Goal: Task Accomplishment & Management: Use online tool/utility

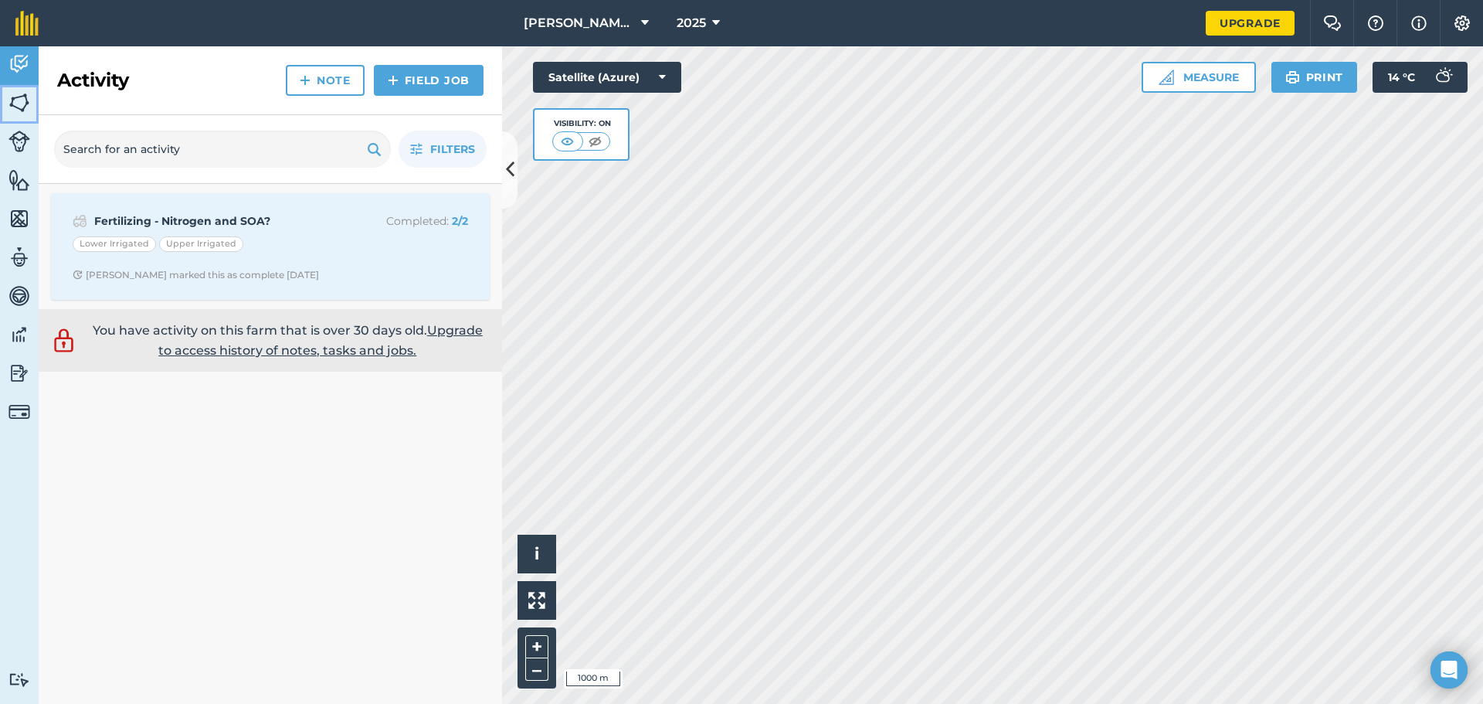
click at [19, 102] on img at bounding box center [19, 102] width 22 height 23
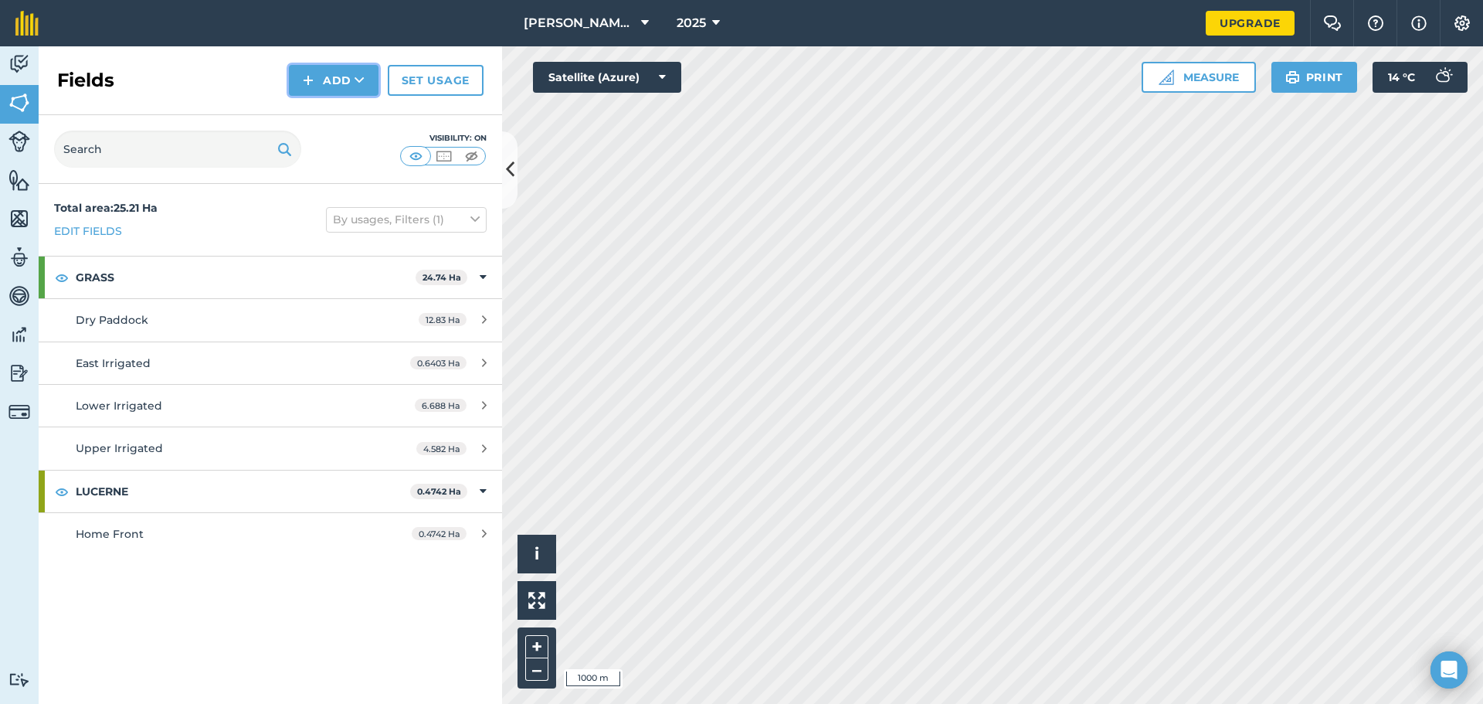
click at [324, 83] on button "Add" at bounding box center [334, 80] width 90 height 31
click at [328, 151] on link "Import" at bounding box center [333, 150] width 85 height 34
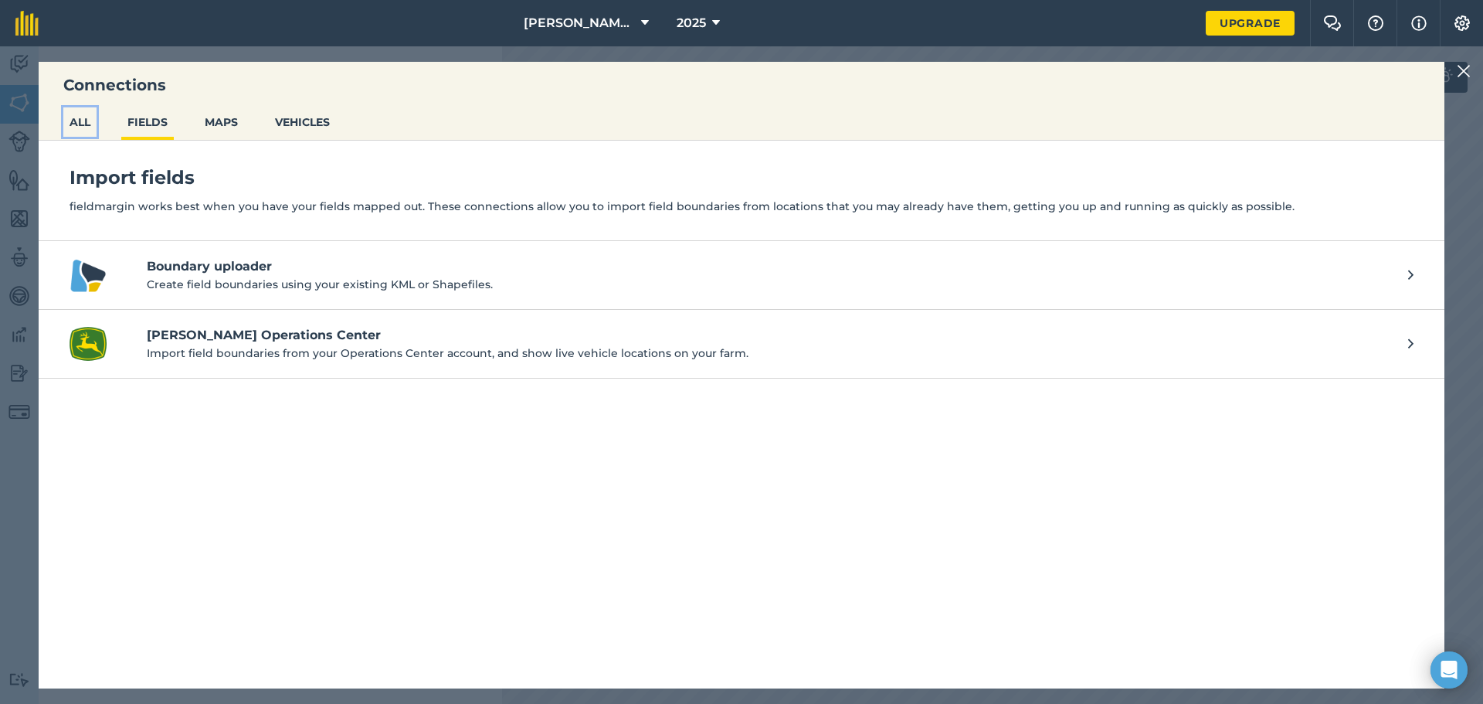
click at [75, 124] on button "ALL" at bounding box center [79, 121] width 33 height 29
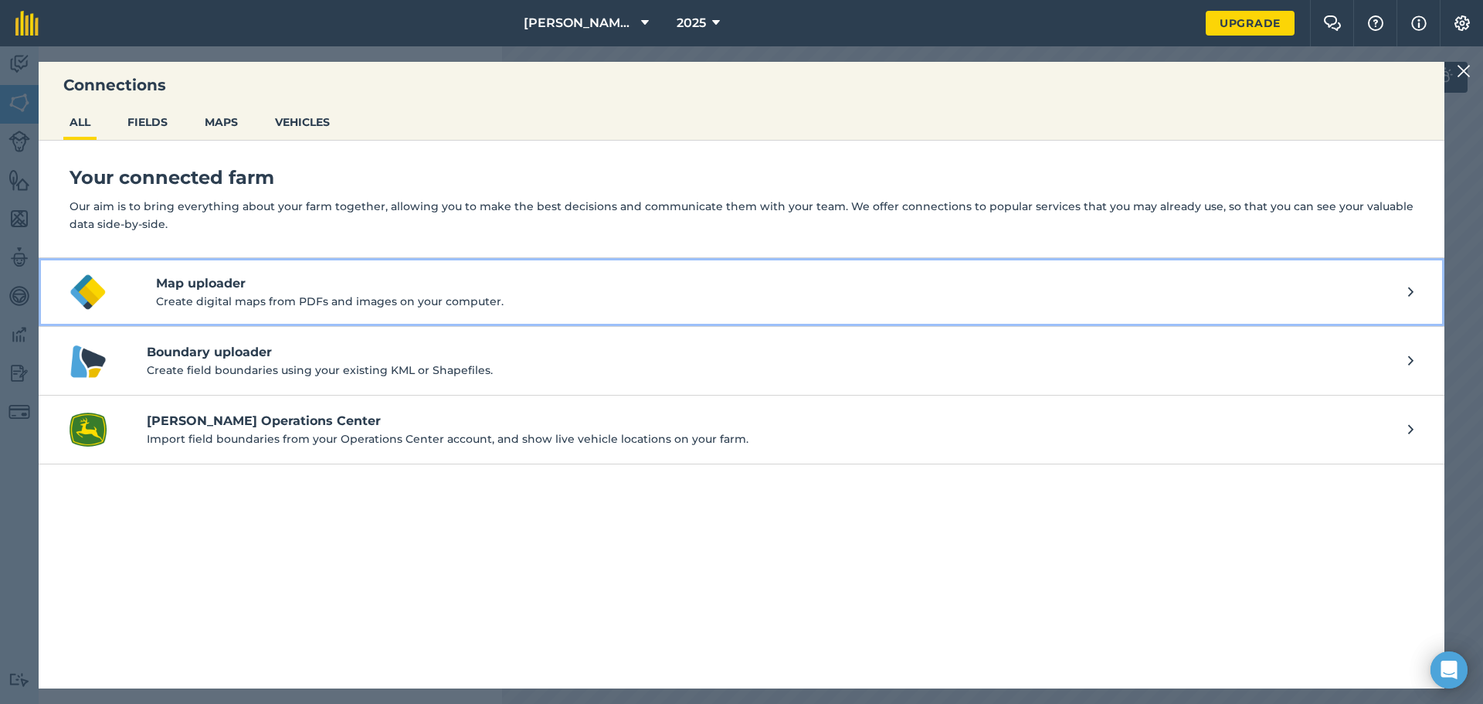
click at [222, 284] on h4 "Map uploader" at bounding box center [782, 283] width 1252 height 19
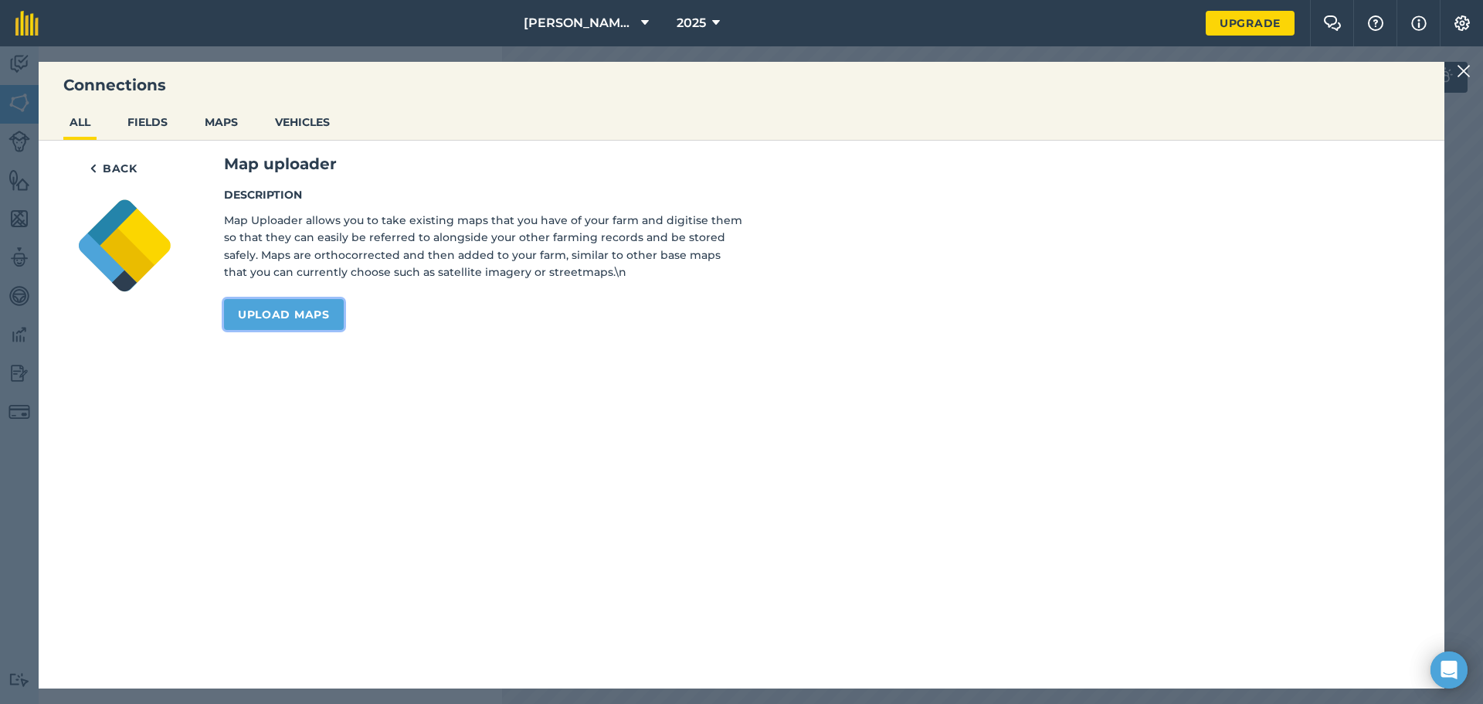
click at [292, 318] on link "Upload maps" at bounding box center [284, 314] width 120 height 31
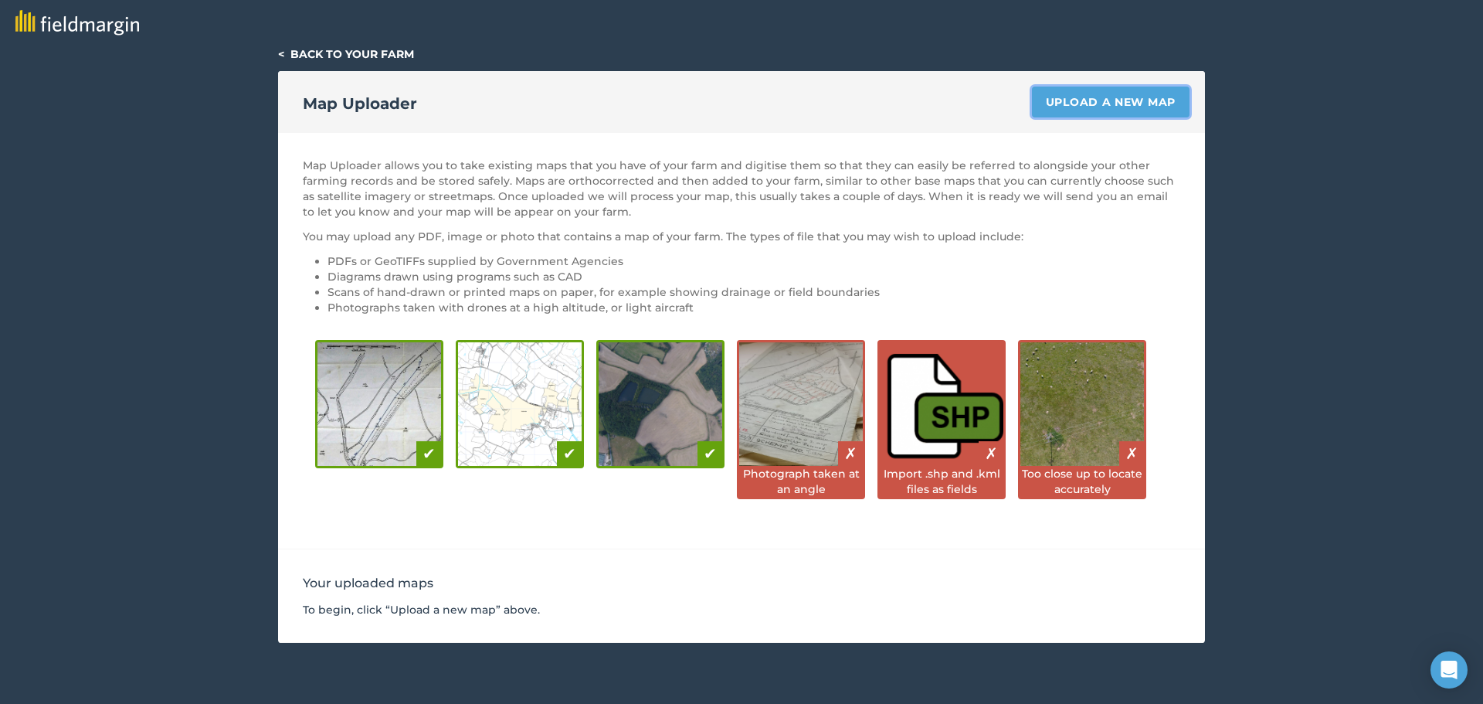
click at [1090, 104] on link "Upload a new map" at bounding box center [1111, 101] width 158 height 31
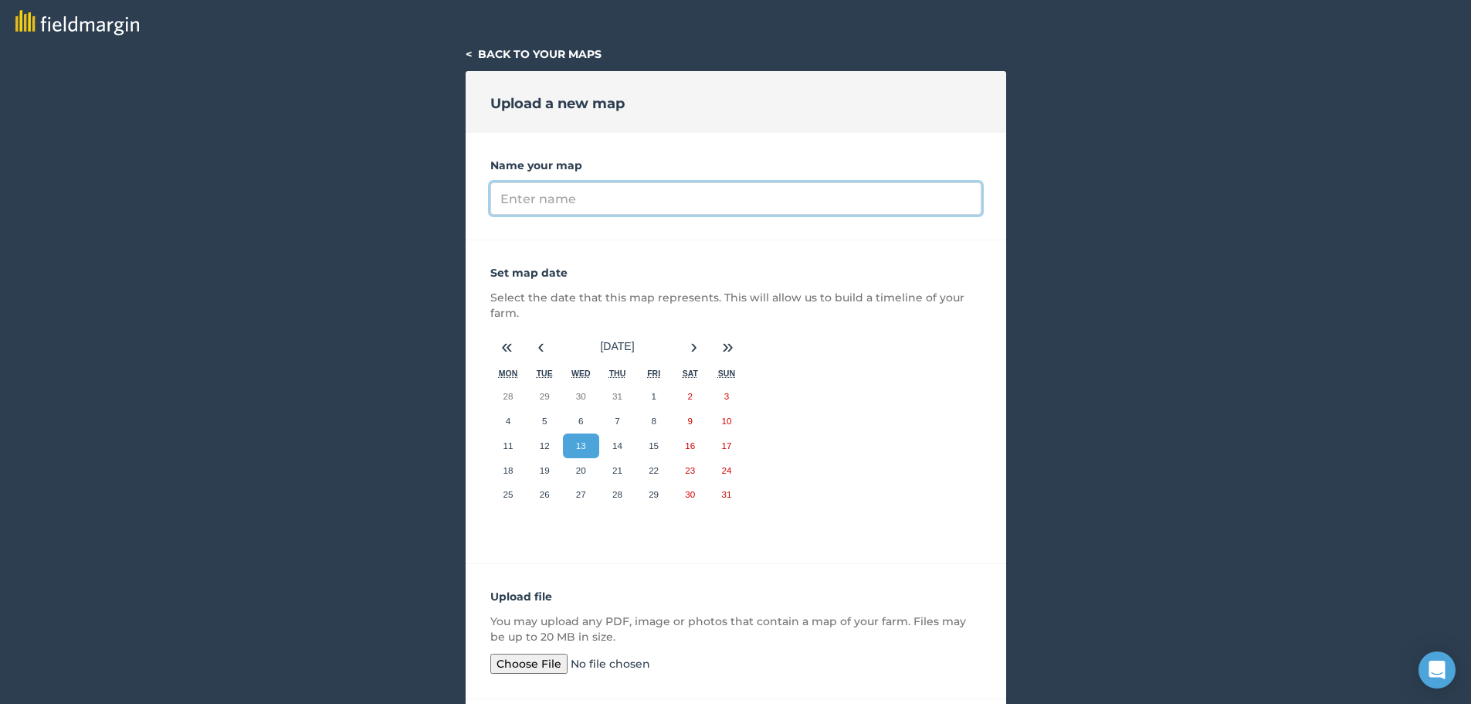
click at [543, 203] on input "Name your map" at bounding box center [735, 198] width 491 height 32
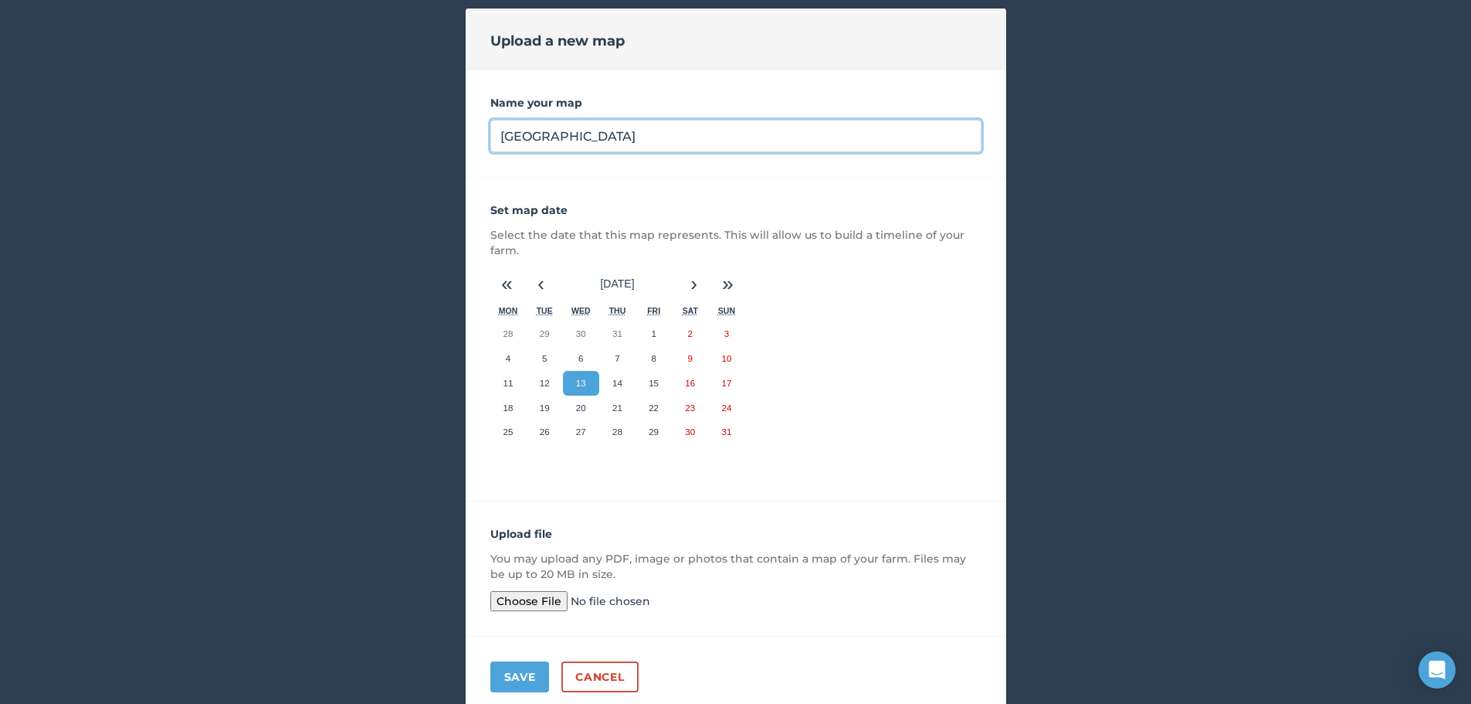
scroll to position [126, 0]
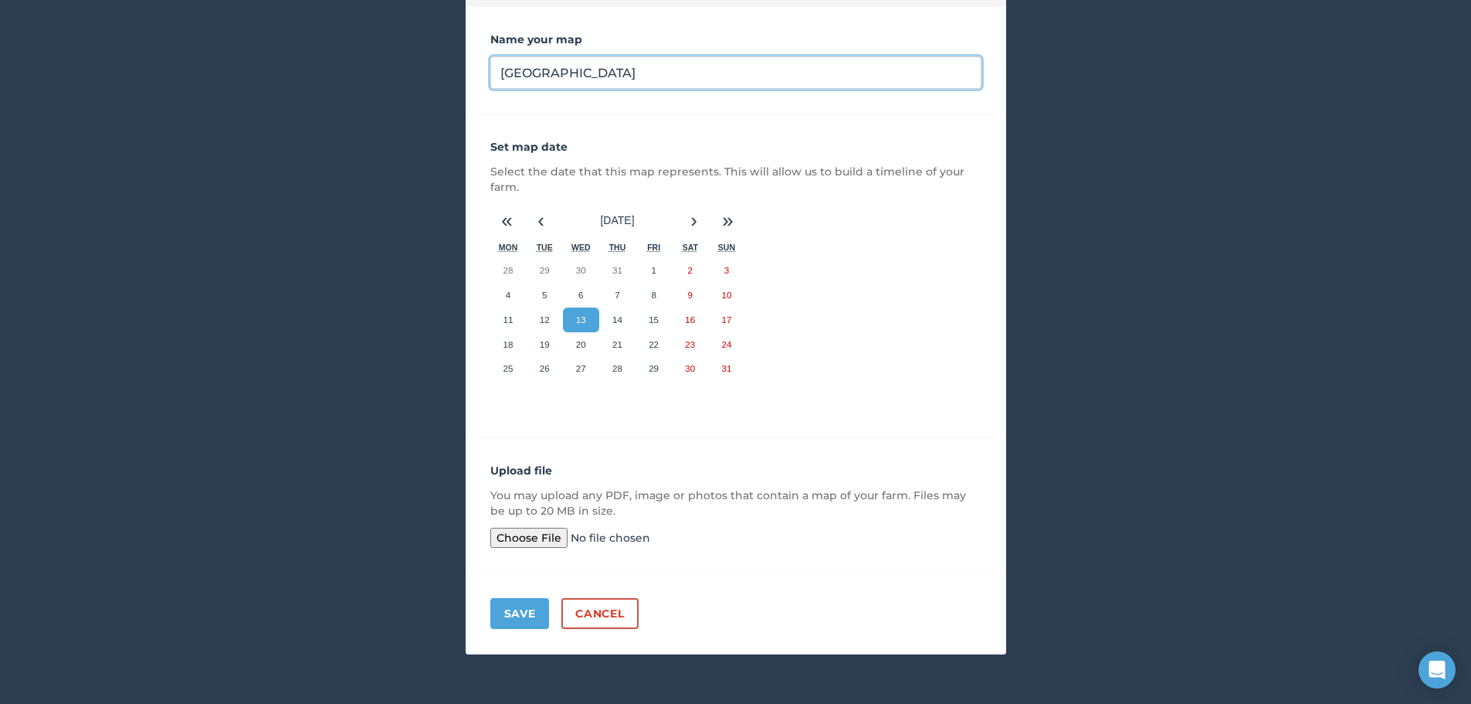
type input "[GEOGRAPHIC_DATA]"
click at [532, 537] on input "file" at bounding box center [608, 537] width 236 height 20
type input "C:\fakepath\Farm Map.pdf"
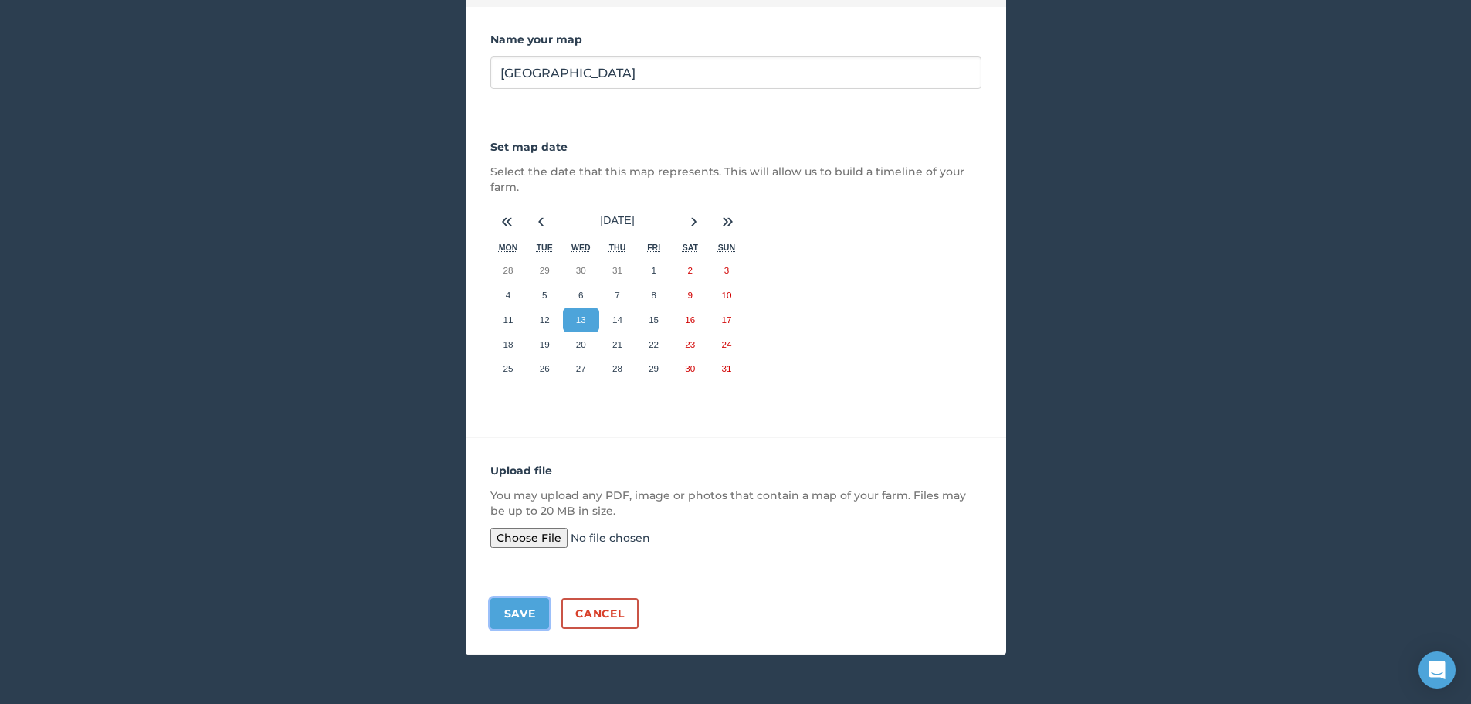
click at [523, 615] on button "Save" at bounding box center [519, 613] width 59 height 31
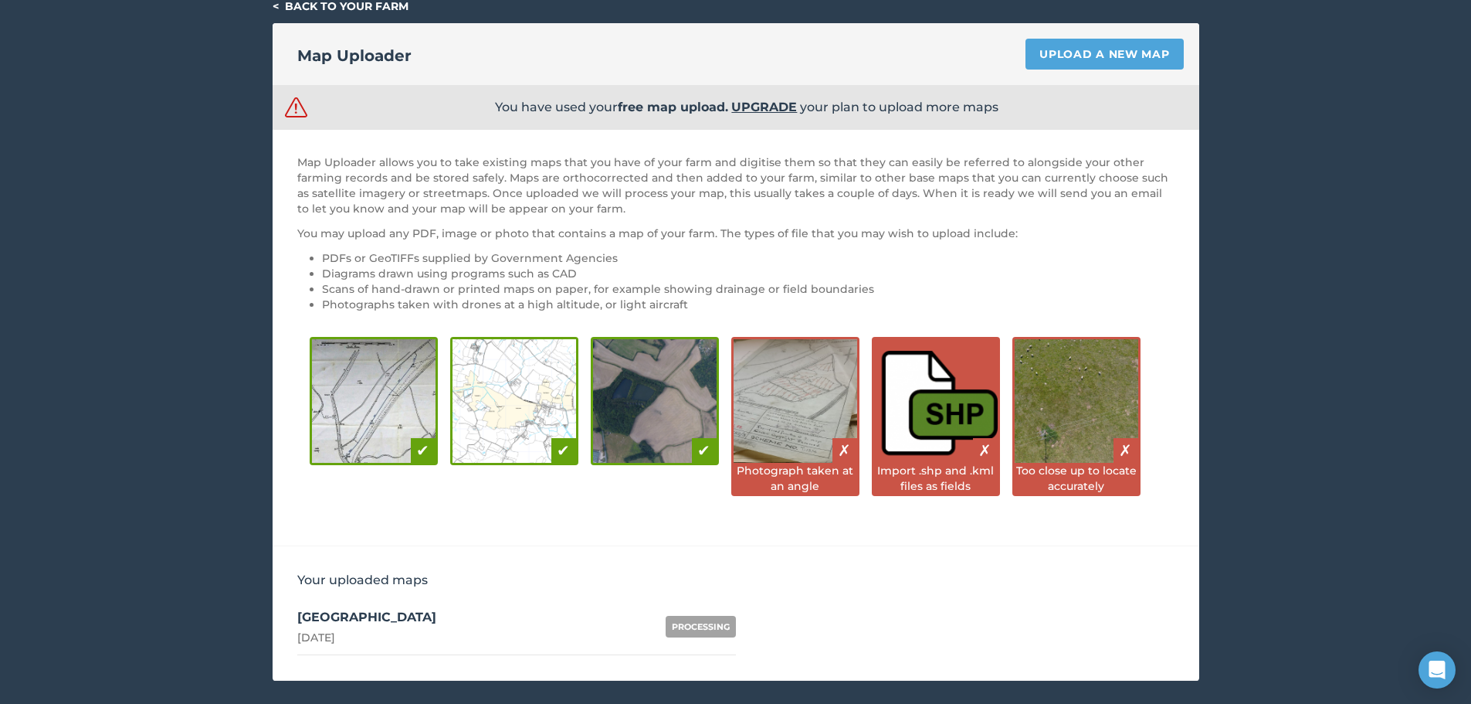
scroll to position [74, 0]
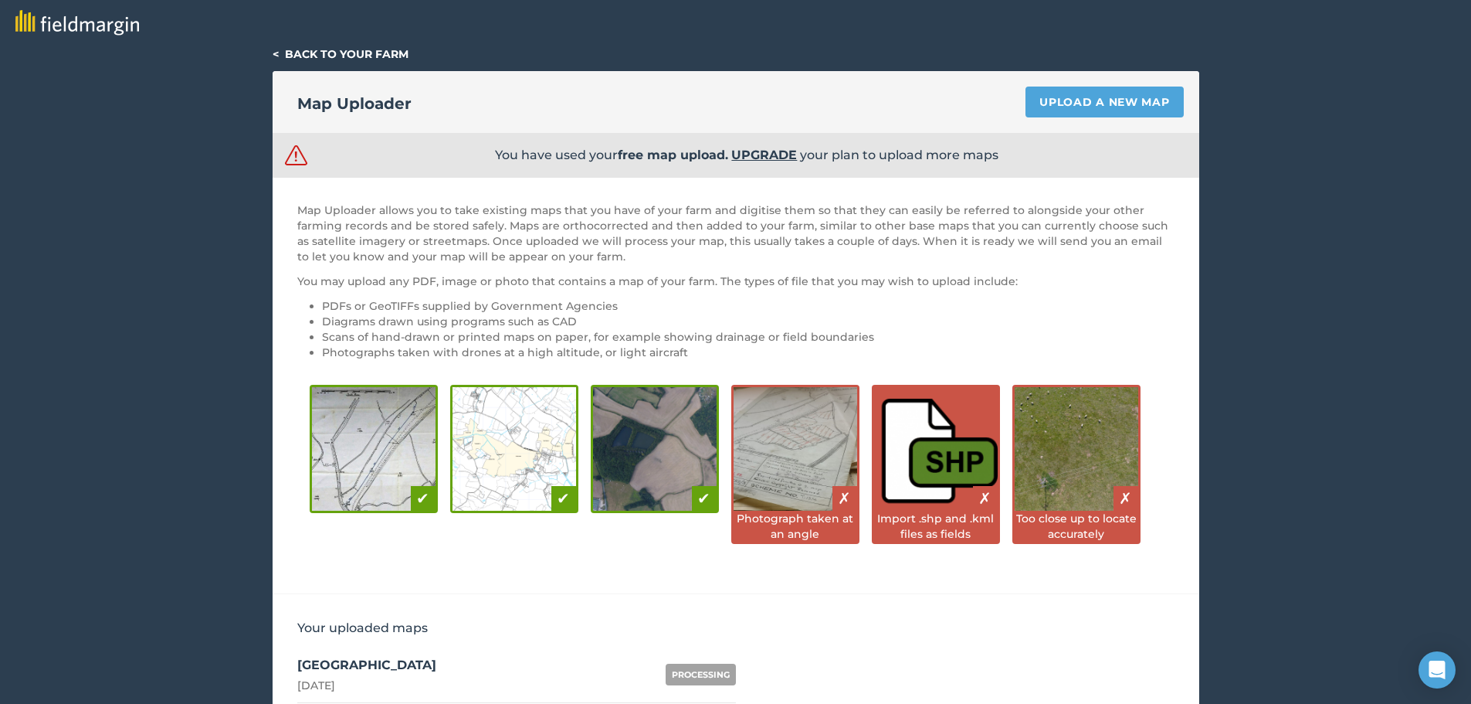
click at [335, 51] on link "< Back to your farm" at bounding box center [341, 54] width 136 height 14
